Goal: Find specific page/section: Find specific page/section

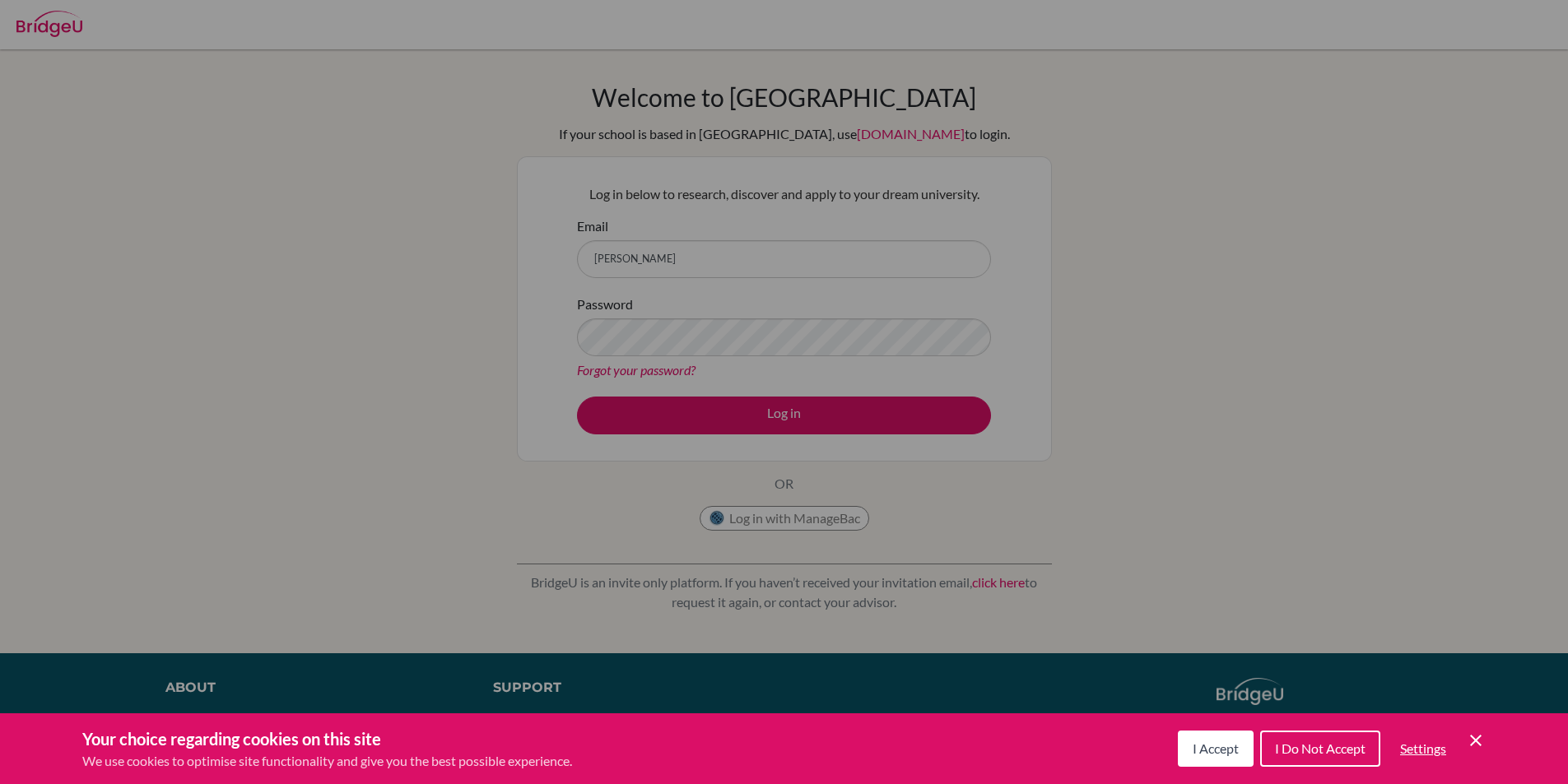
click at [1222, 736] on button "I Accept" at bounding box center [1216, 748] width 75 height 36
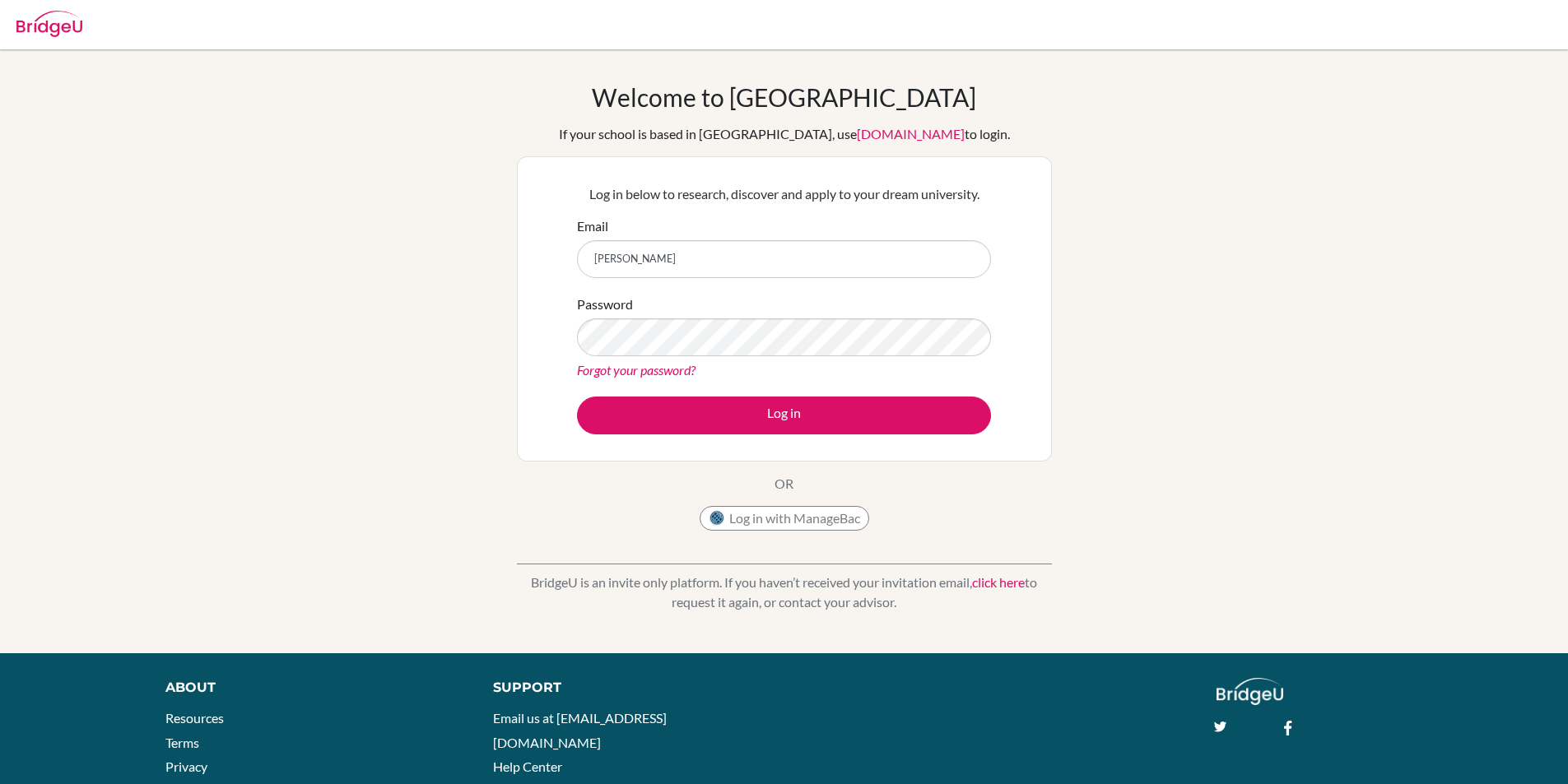
click at [787, 223] on div "Email Nandin" at bounding box center [784, 246] width 414 height 62
click at [783, 259] on input "[PERSON_NAME]" at bounding box center [784, 258] width 414 height 38
type input "Nandin.b@mbo.edu.mn"
click at [578, 397] on button "Log in" at bounding box center [784, 415] width 414 height 38
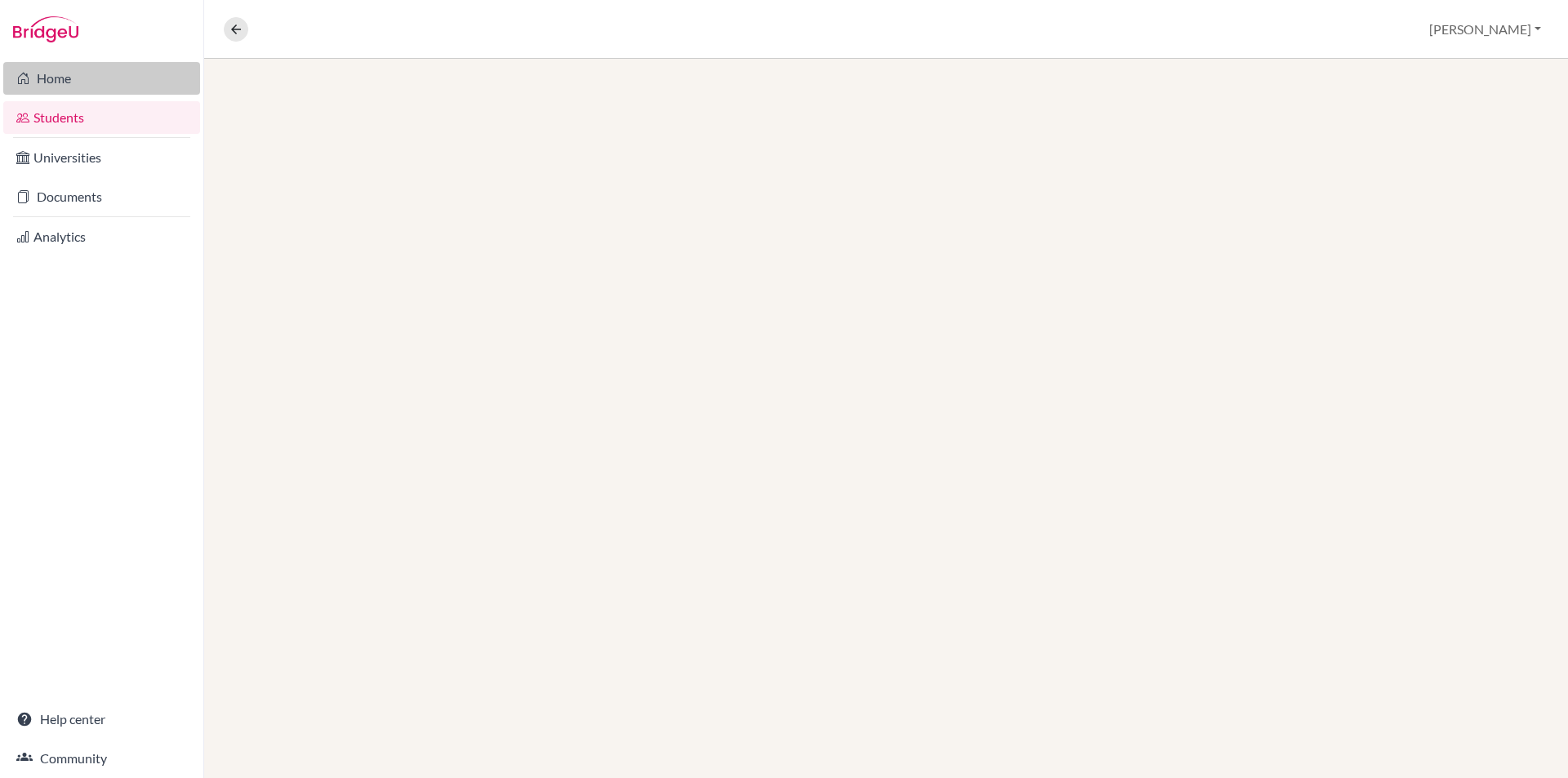
click at [129, 79] on link "Home" at bounding box center [102, 78] width 197 height 33
